Goal: Check status: Check status

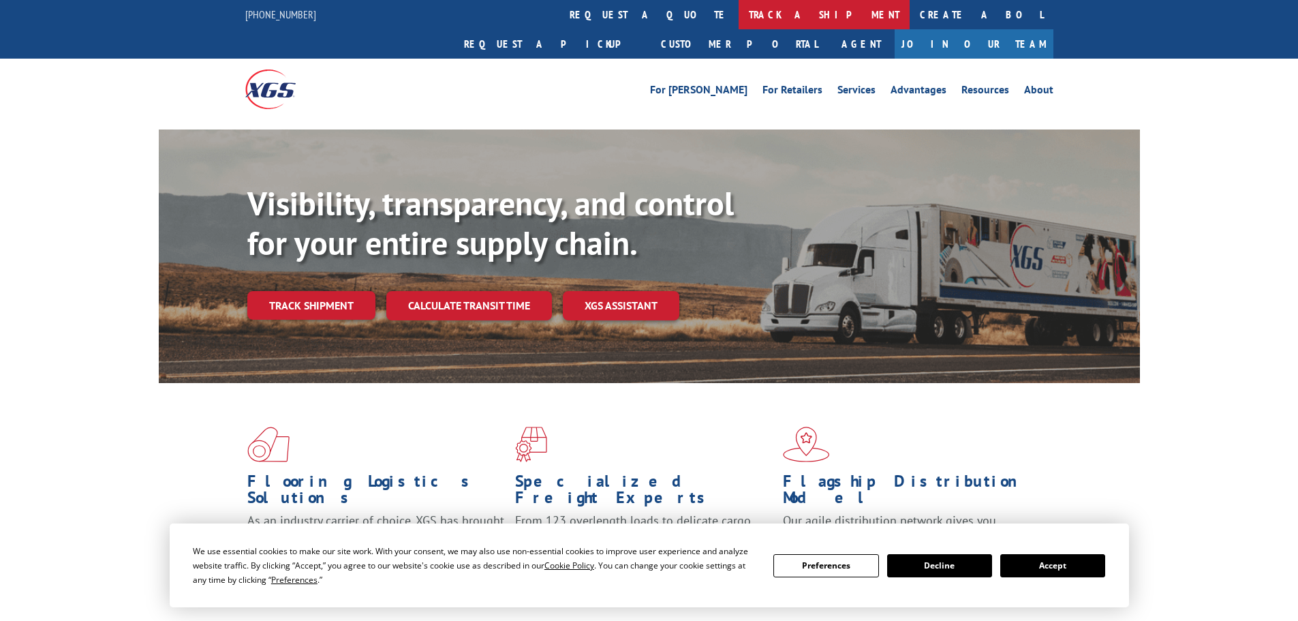
click at [739, 10] on link "track a shipment" at bounding box center [824, 14] width 171 height 29
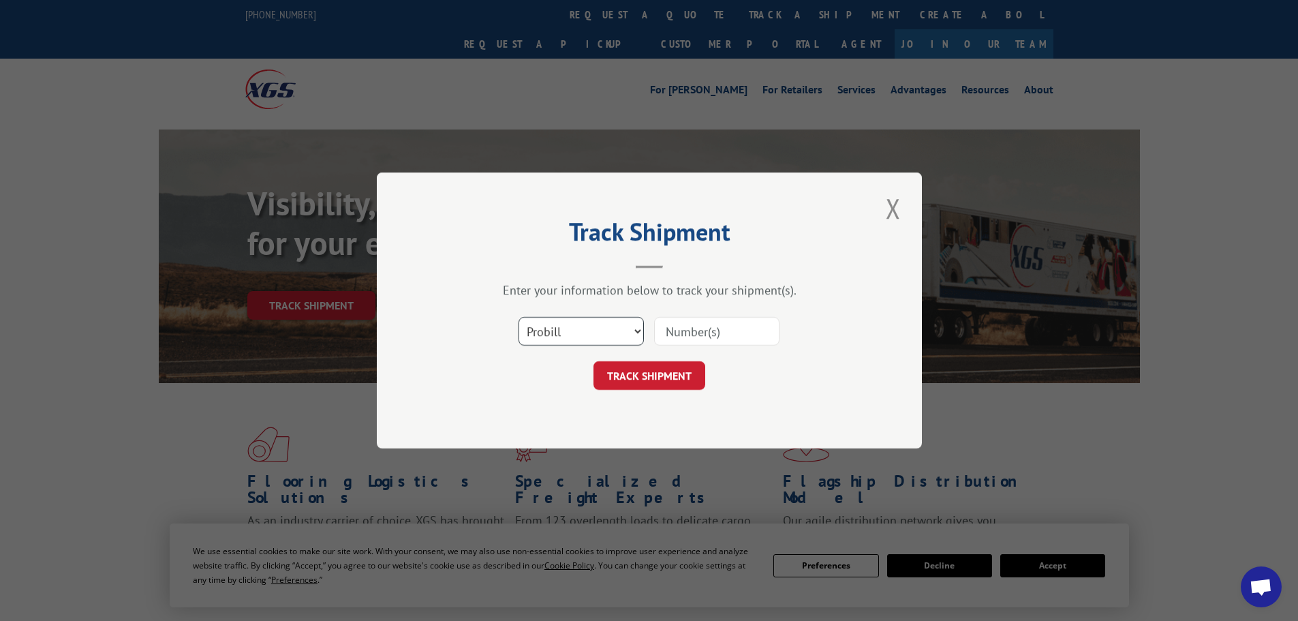
click at [566, 332] on select "Select category... Probill BOL PO" at bounding box center [580, 331] width 125 height 29
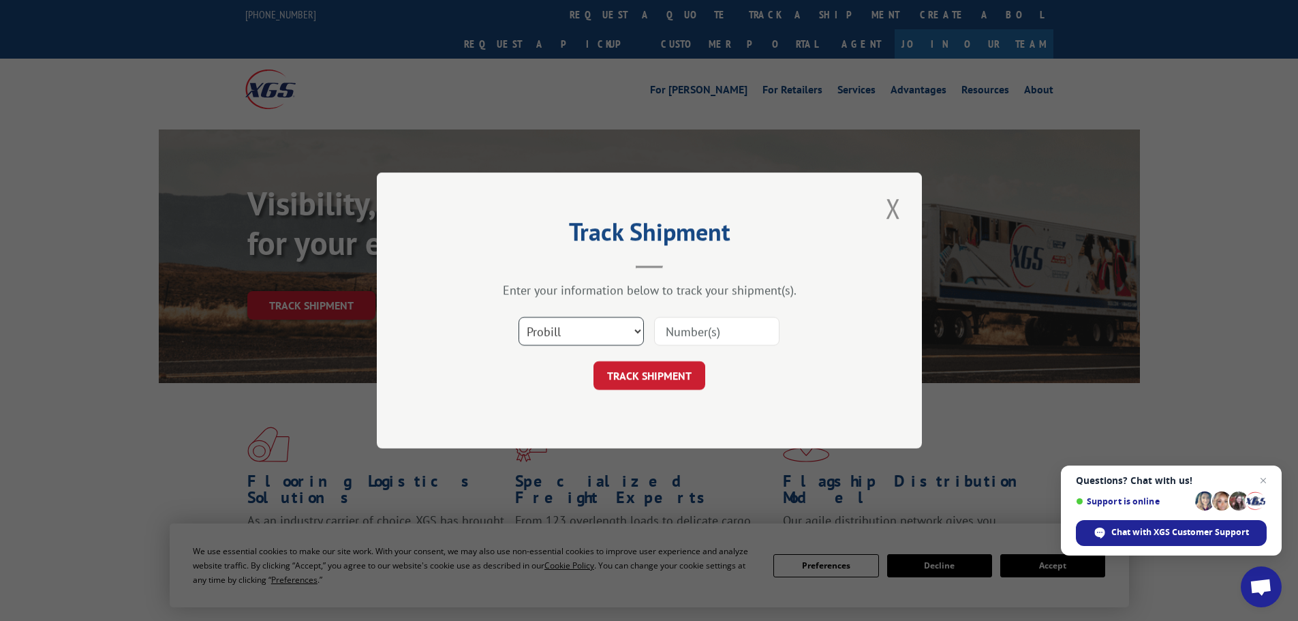
select select "bol"
click at [518, 317] on select "Select category... Probill BOL PO" at bounding box center [580, 331] width 125 height 29
click at [698, 331] on input at bounding box center [716, 331] width 125 height 29
paste input "0078104414"
type input "0078104414"
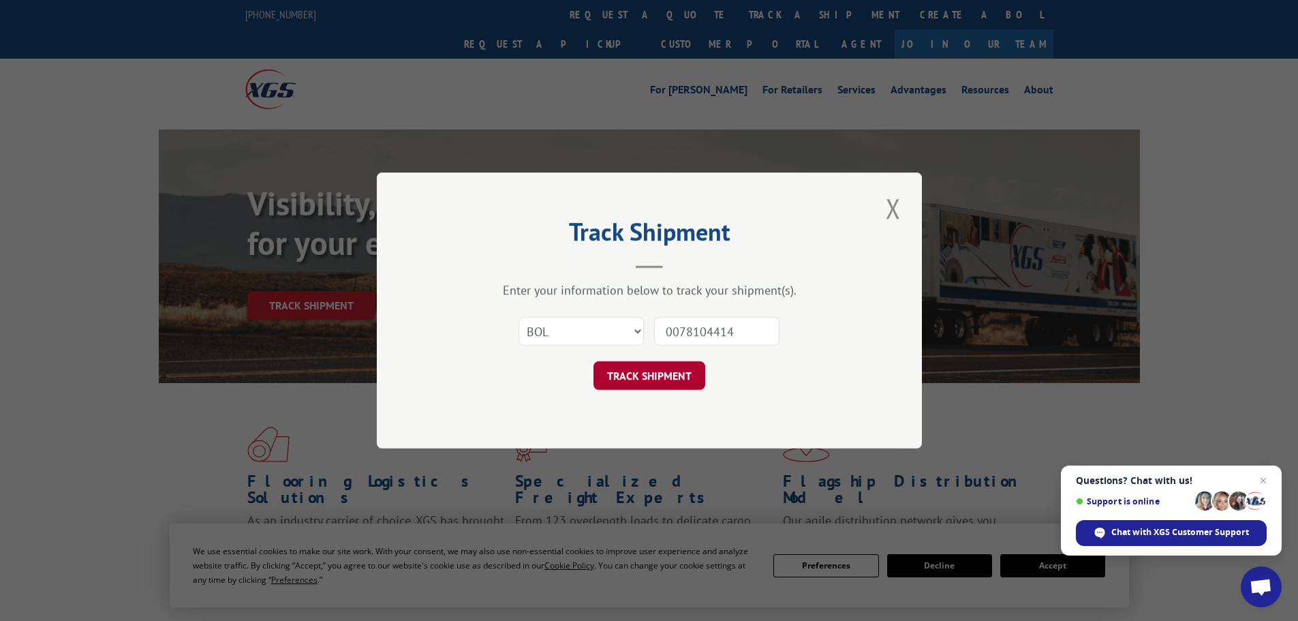
click at [660, 378] on button "TRACK SHIPMENT" at bounding box center [649, 375] width 112 height 29
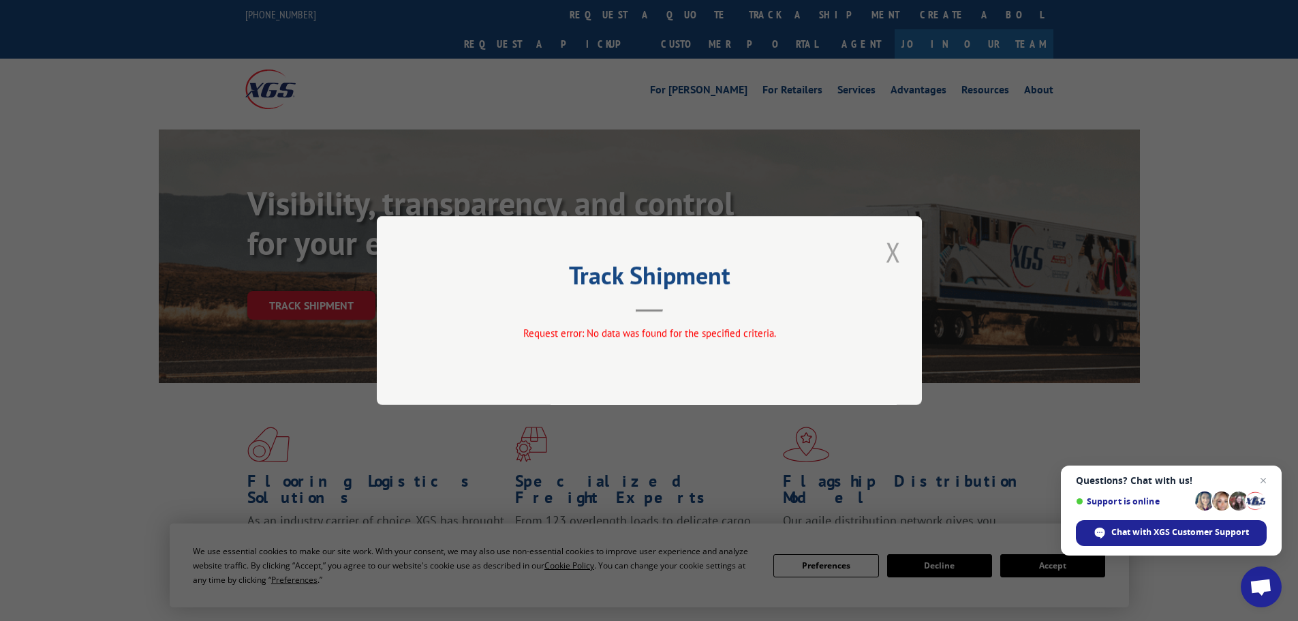
click at [896, 255] on button "Close modal" at bounding box center [893, 251] width 23 height 37
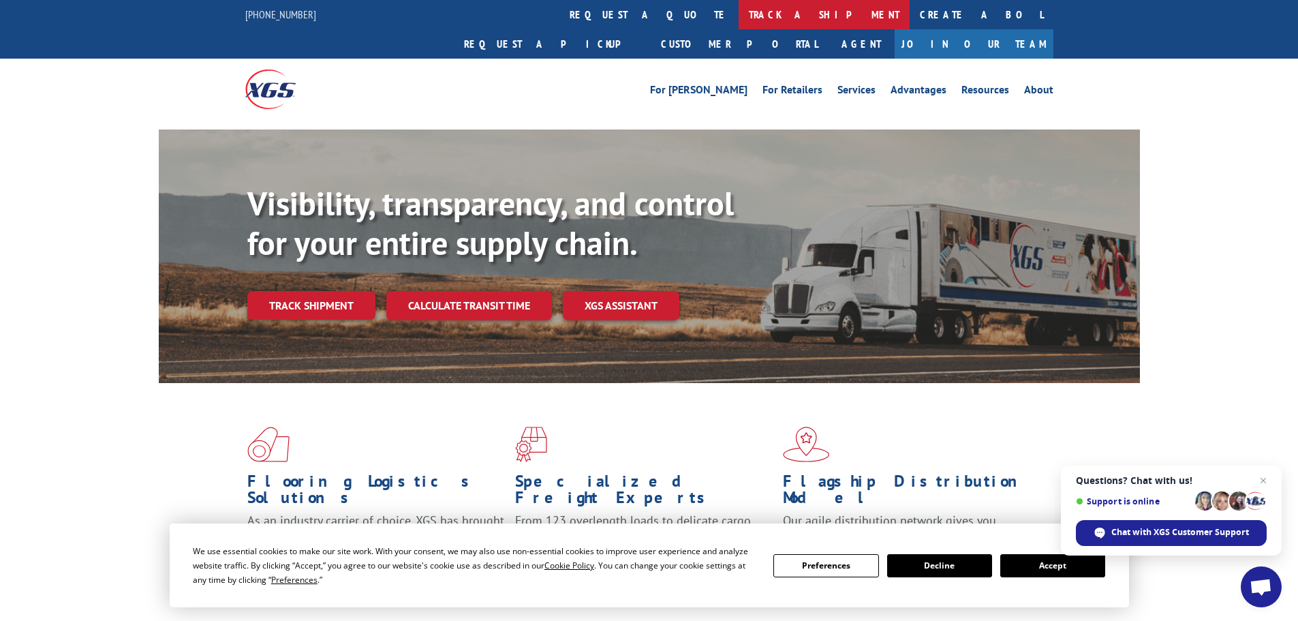
click at [739, 20] on link "track a shipment" at bounding box center [824, 14] width 171 height 29
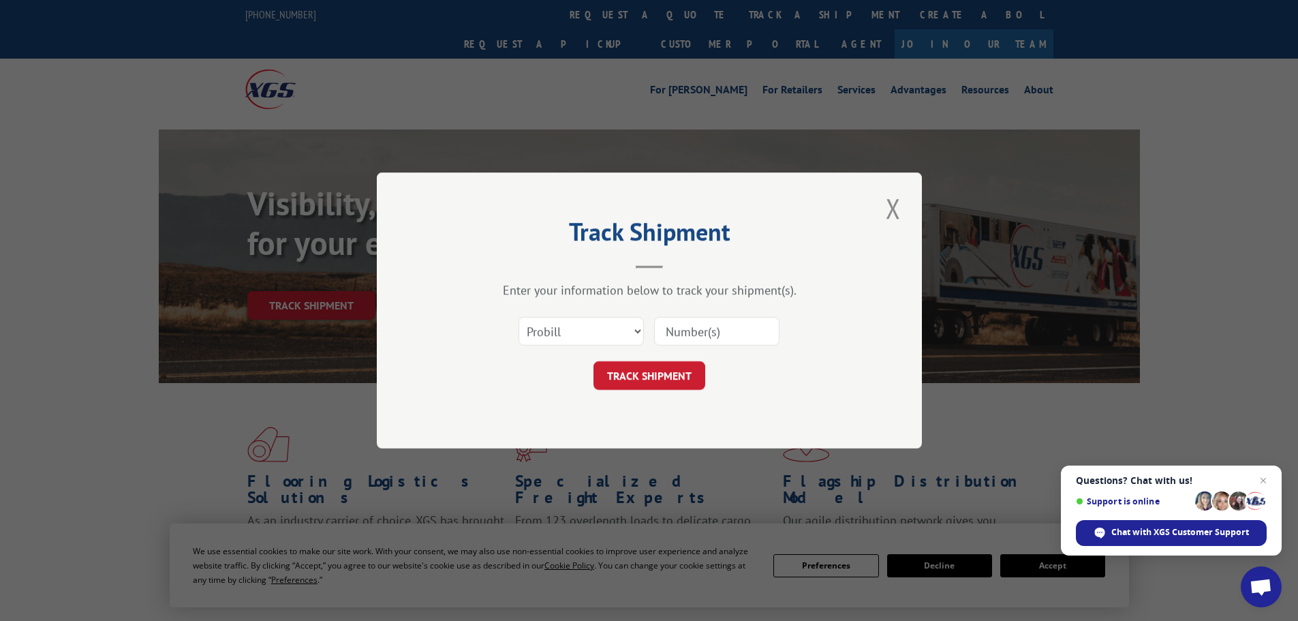
click at [707, 322] on input at bounding box center [716, 331] width 125 height 29
paste input "2823002"
type input "2823002"
click at [673, 379] on button "TRACK SHIPMENT" at bounding box center [649, 375] width 112 height 29
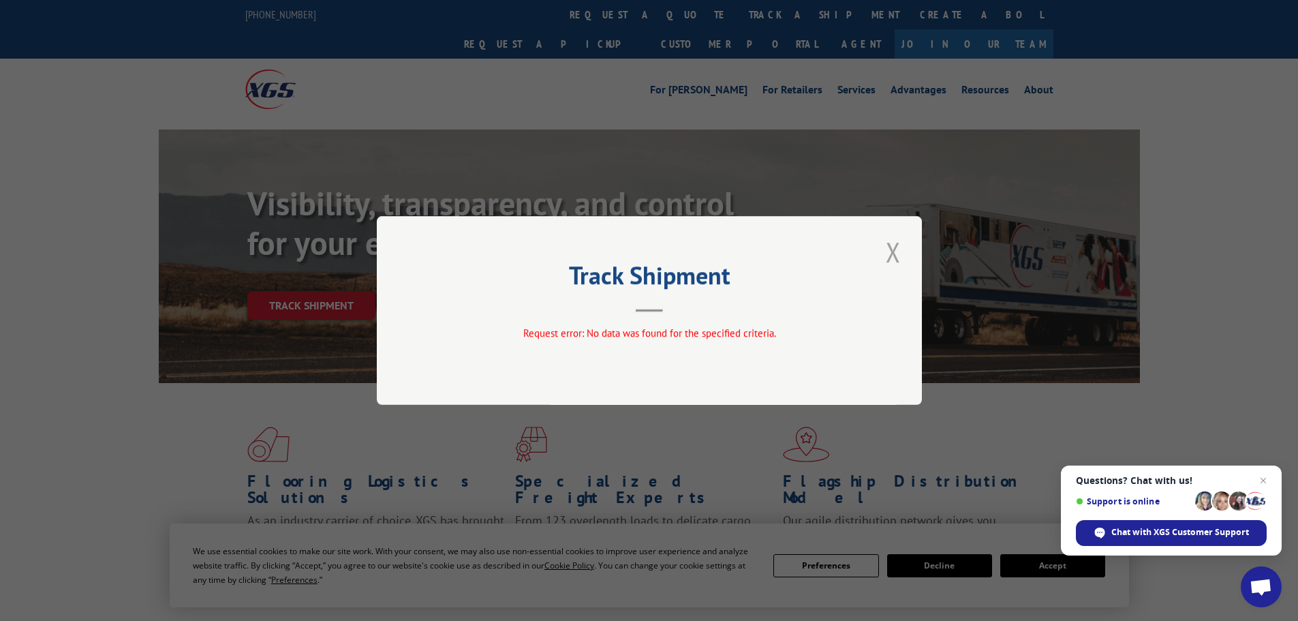
click at [893, 253] on button "Close modal" at bounding box center [893, 251] width 23 height 37
